Goal: Information Seeking & Learning: Learn about a topic

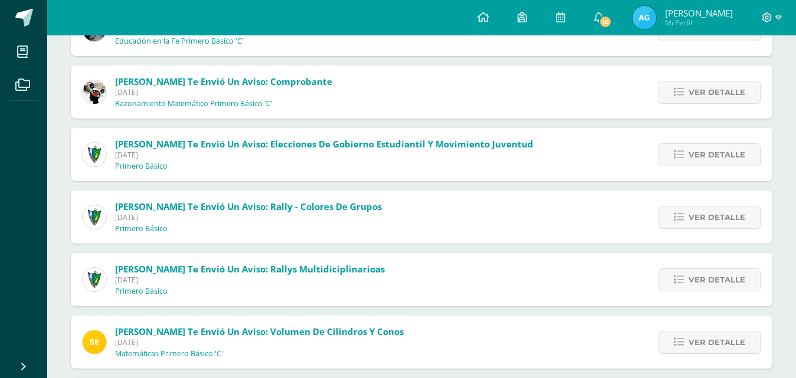
scroll to position [367, 0]
drag, startPoint x: 0, startPoint y: 269, endPoint x: 156, endPoint y: 238, distance: 158.8
click at [0, 272] on ul "Mis cursos Archivos" at bounding box center [23, 194] width 47 height 318
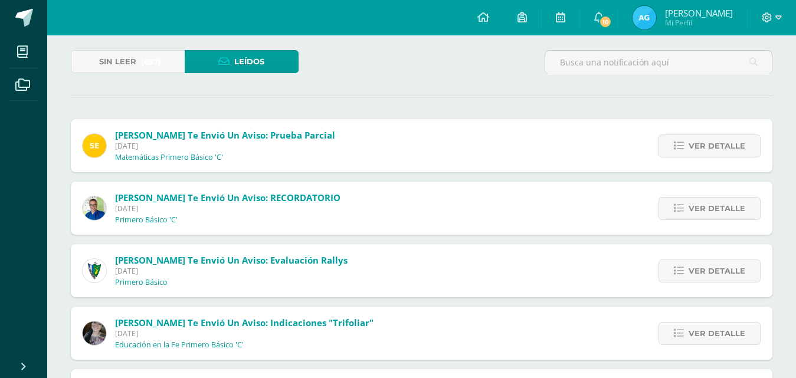
scroll to position [61, 0]
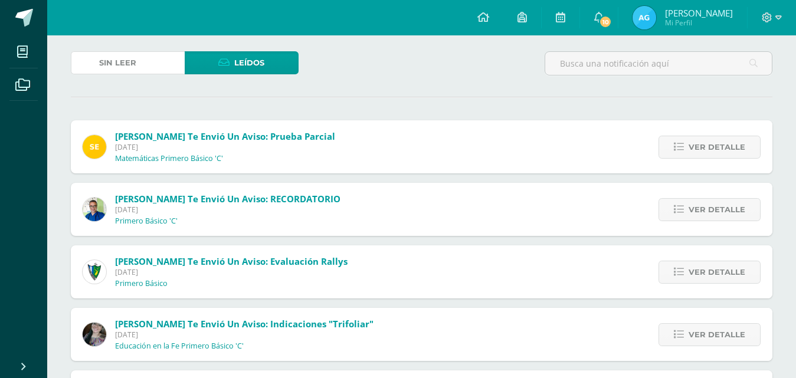
click at [158, 61] on span "(697)" at bounding box center [151, 63] width 20 height 22
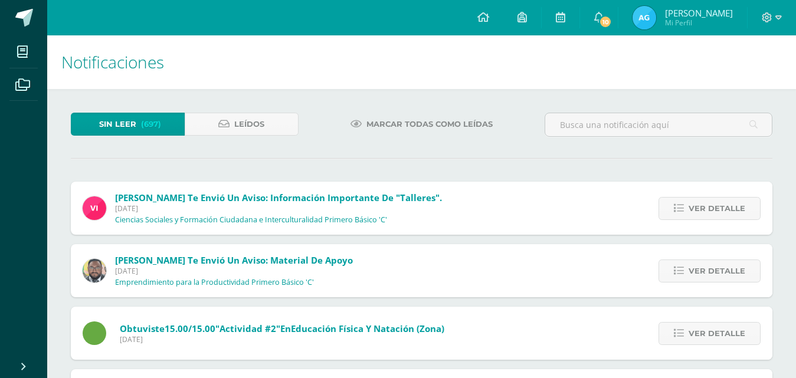
click at [716, 144] on div at bounding box center [658, 130] width 237 height 34
click at [45, 283] on ul "Mis cursos Archivos" at bounding box center [23, 194] width 47 height 318
click at [21, 197] on ul "Mis cursos Archivos" at bounding box center [23, 194] width 47 height 318
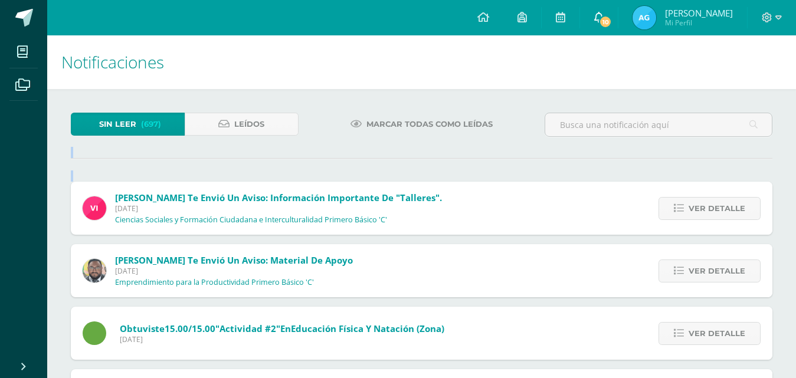
click at [604, 14] on icon at bounding box center [598, 17] width 9 height 11
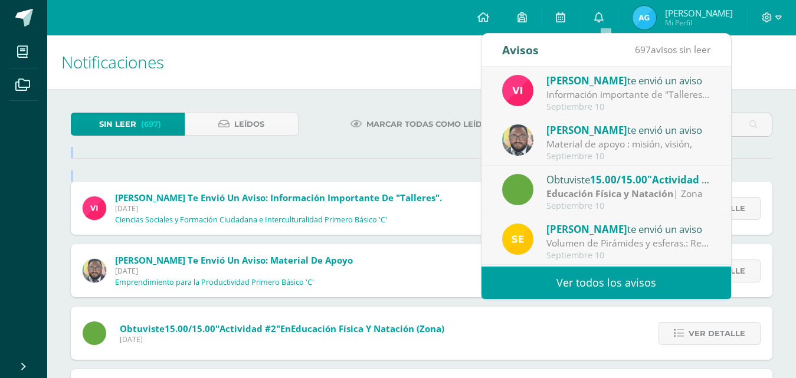
click at [596, 241] on div "Volumen de Pirámides y esferas.: Realiza los siguientes ejercicios en tu cuader…" at bounding box center [629, 244] width 164 height 14
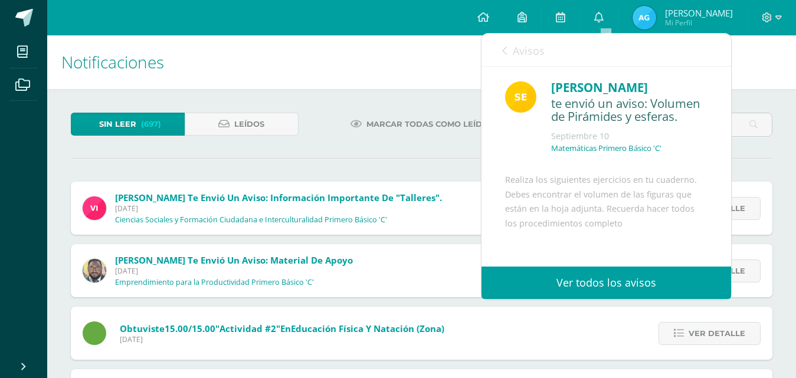
click at [338, 145] on div "Marcar todas como leídas" at bounding box center [421, 130] width 237 height 34
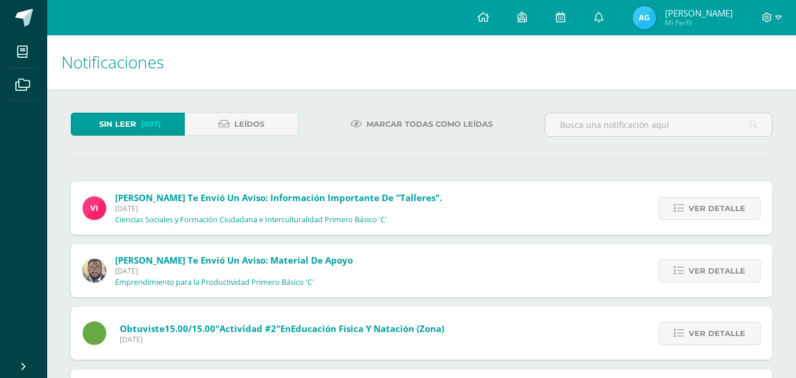
click at [338, 145] on div "Marcar todas como leídas" at bounding box center [421, 130] width 237 height 34
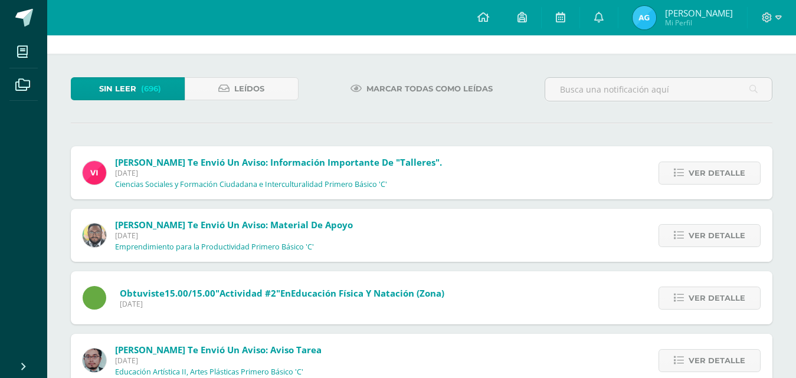
scroll to position [48, 0]
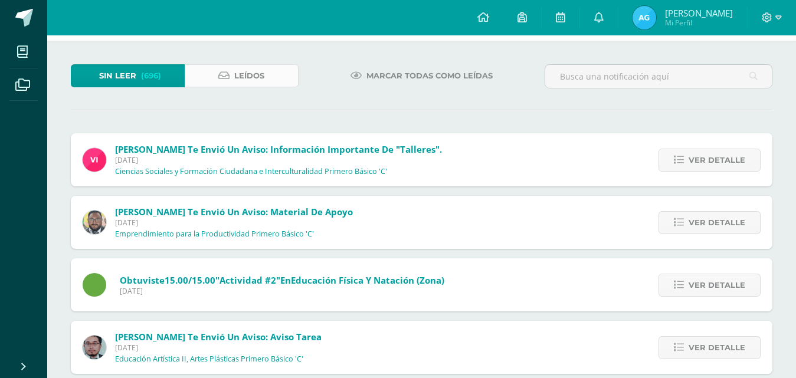
click at [192, 76] on link "Leídos" at bounding box center [242, 75] width 114 height 23
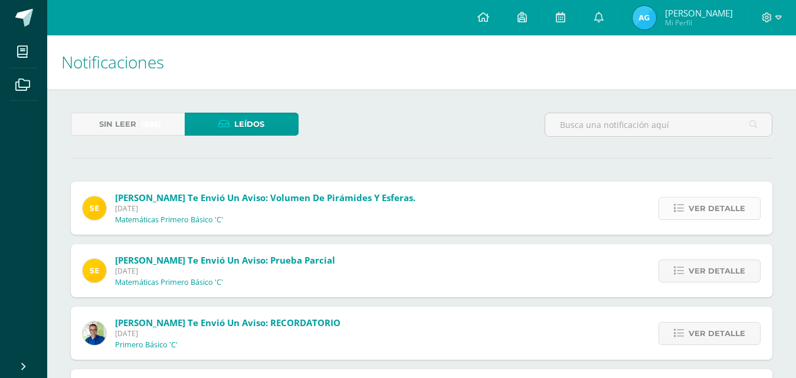
click at [692, 213] on span "Ver detalle" at bounding box center [717, 209] width 57 height 22
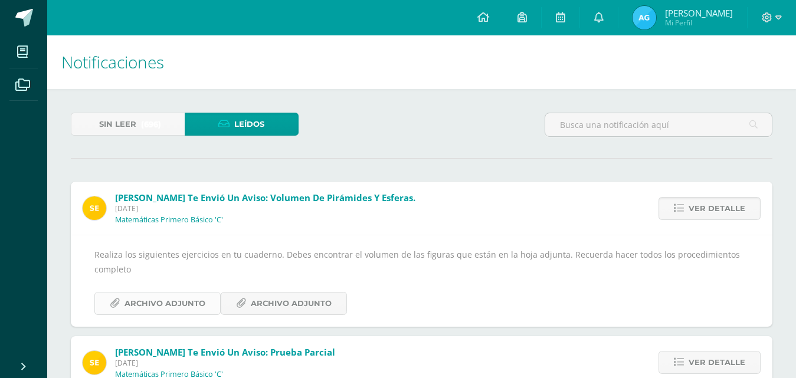
click at [117, 314] on link "Archivo Adjunto" at bounding box center [157, 303] width 126 height 23
